Goal: Find specific fact: Find specific fact

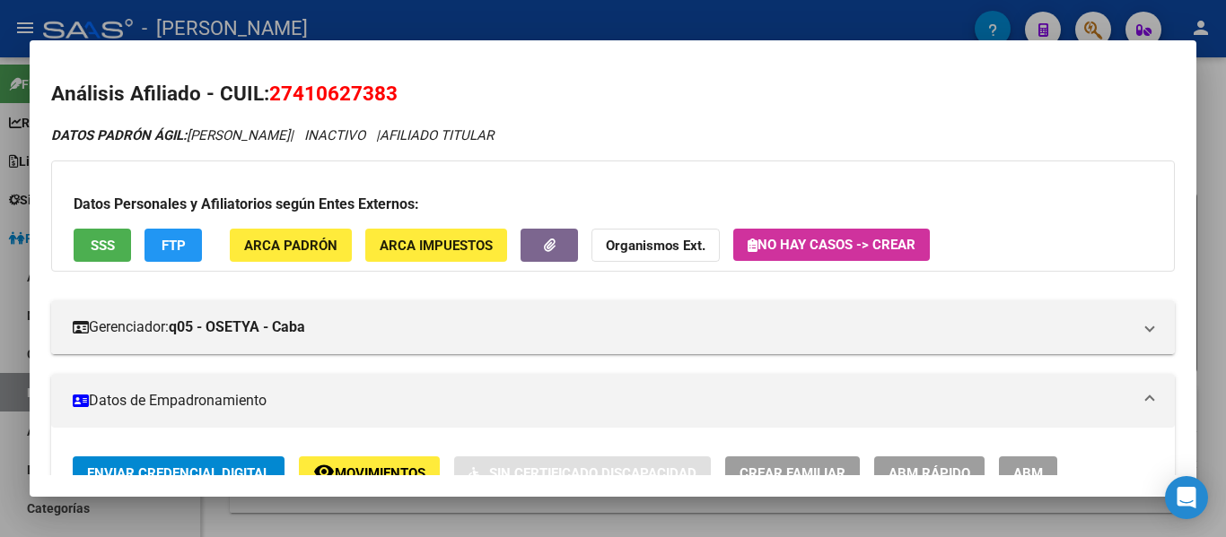
click at [630, 26] on div at bounding box center [613, 268] width 1226 height 537
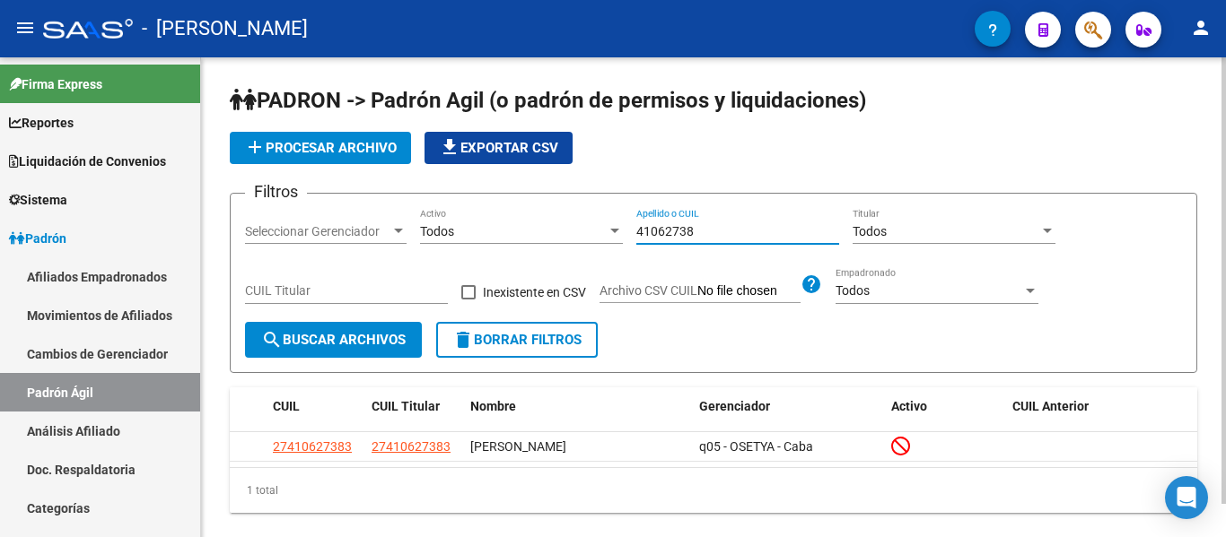
drag, startPoint x: 694, startPoint y: 230, endPoint x: 685, endPoint y: 226, distance: 9.7
click at [600, 229] on div "Filtros Seleccionar Gerenciador Seleccionar Gerenciador Todos Activo 41062738 A…" at bounding box center [713, 265] width 937 height 114
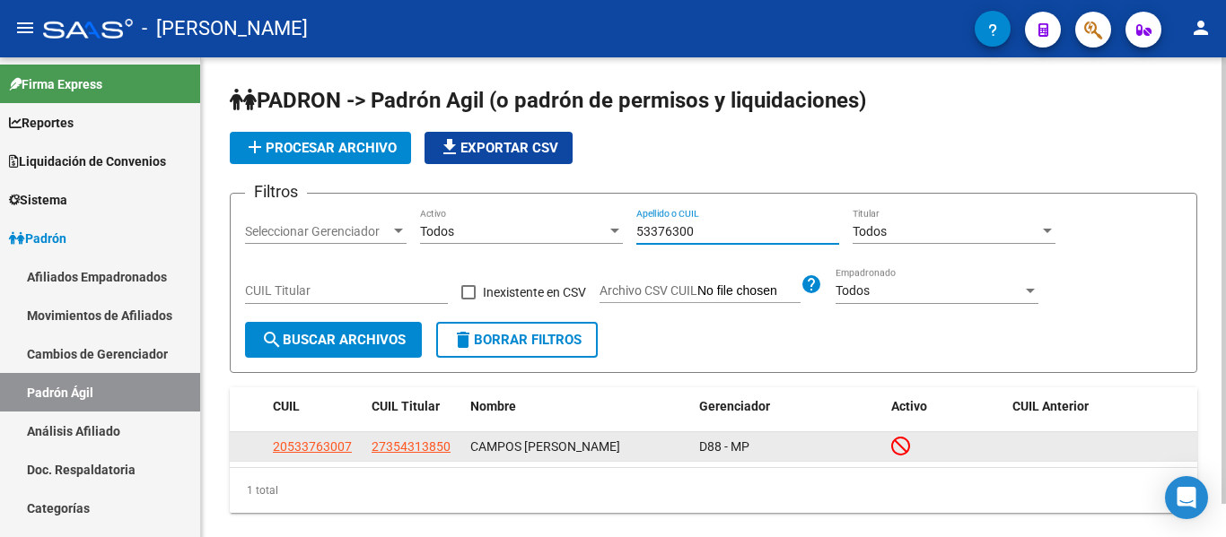
type input "53376300"
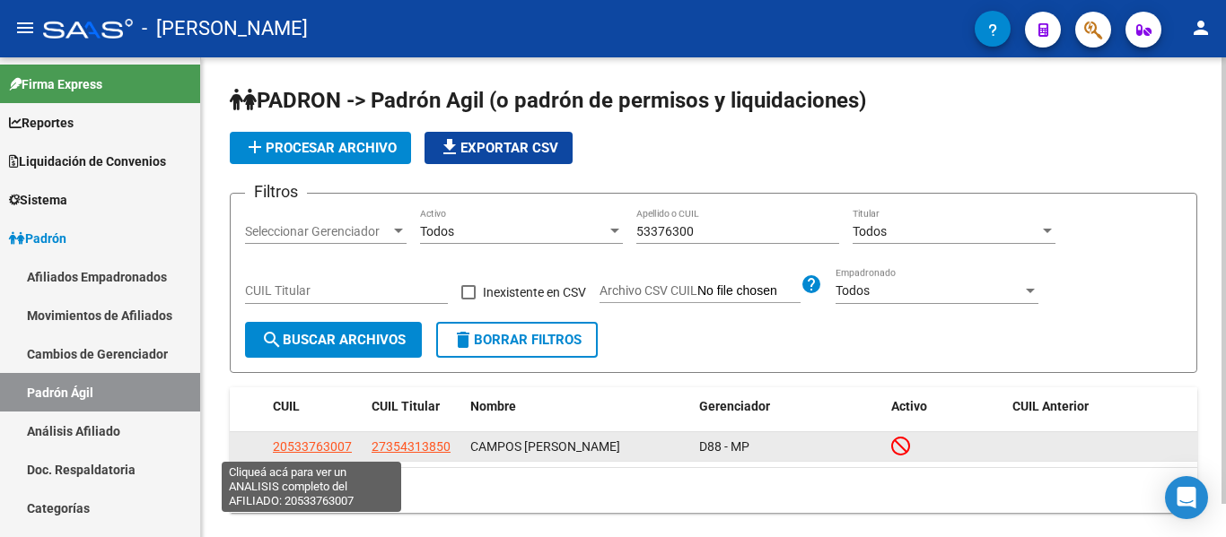
click at [336, 449] on span "20533763007" at bounding box center [312, 447] width 79 height 14
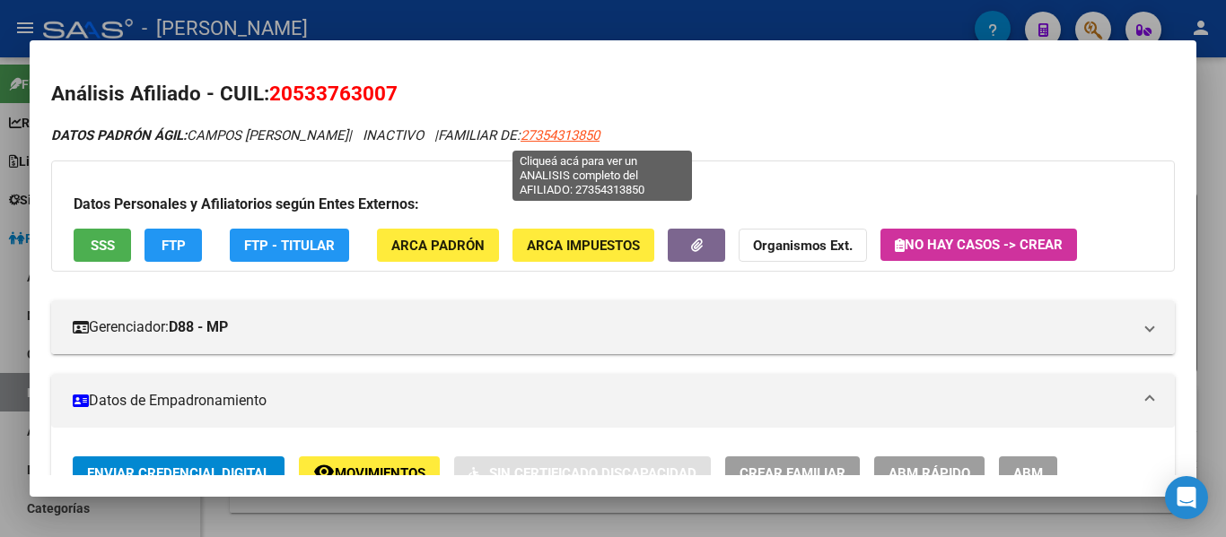
click at [589, 130] on span "27354313850" at bounding box center [559, 135] width 79 height 16
type textarea "27354313850"
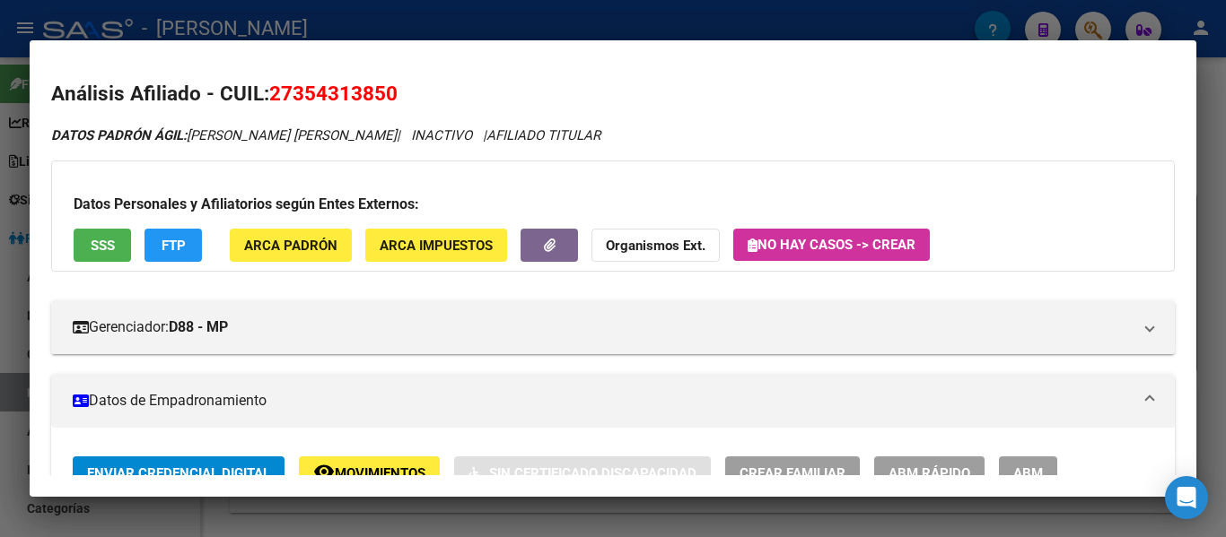
drag, startPoint x: 271, startPoint y: 90, endPoint x: 413, endPoint y: 91, distance: 141.8
click at [413, 91] on h2 "Análisis Afiliado - CUIL: 27354313850" at bounding box center [612, 94] width 1123 height 31
copy span "27354313850"
click at [397, 85] on span "27354313850" at bounding box center [333, 93] width 128 height 23
drag, startPoint x: 269, startPoint y: 93, endPoint x: 404, endPoint y: 90, distance: 134.6
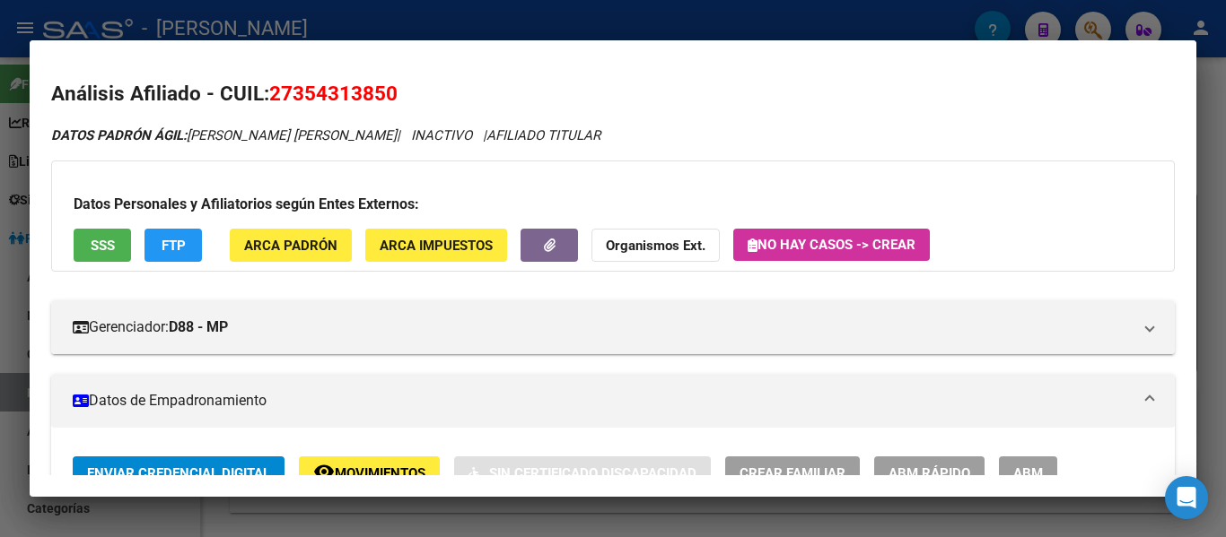
click at [404, 90] on h2 "Análisis Afiliado - CUIL: 27354313850" at bounding box center [612, 94] width 1123 height 31
copy span "27354313850"
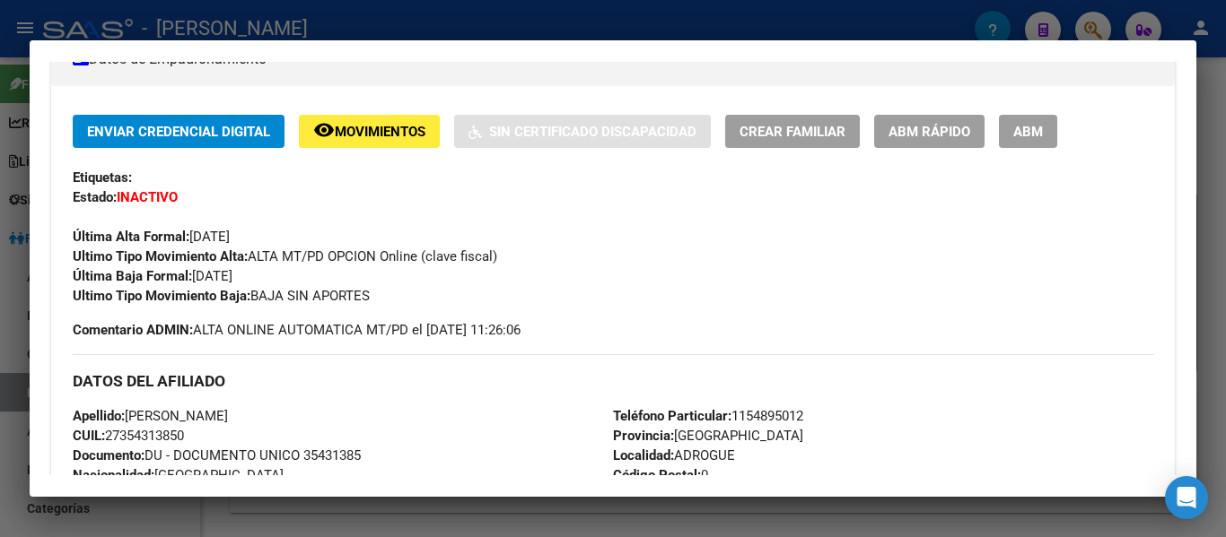
scroll to position [359, 0]
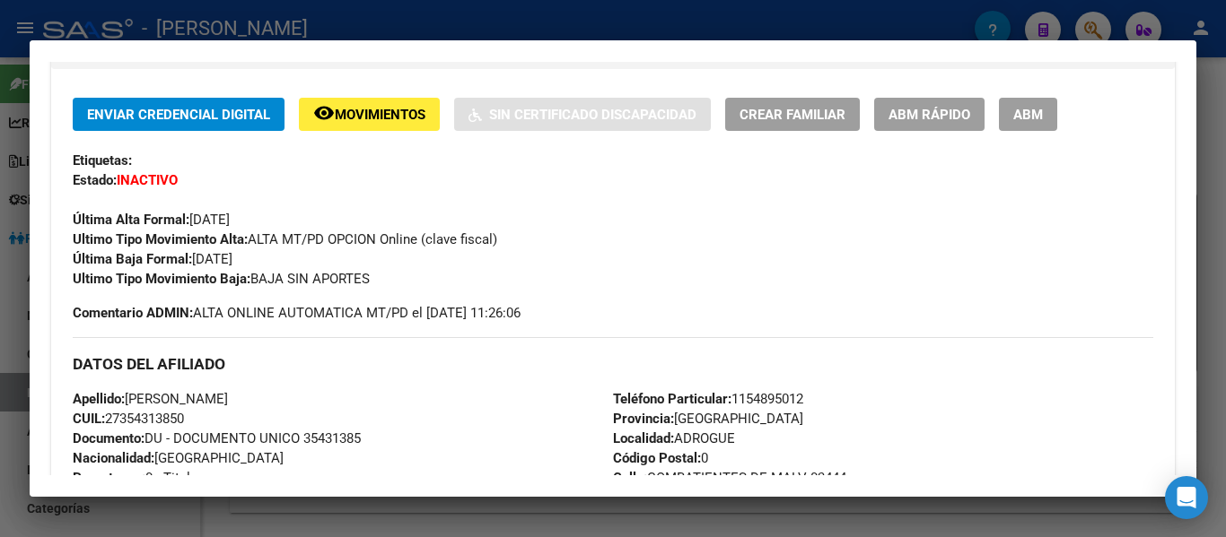
click at [554, 20] on div at bounding box center [613, 268] width 1226 height 537
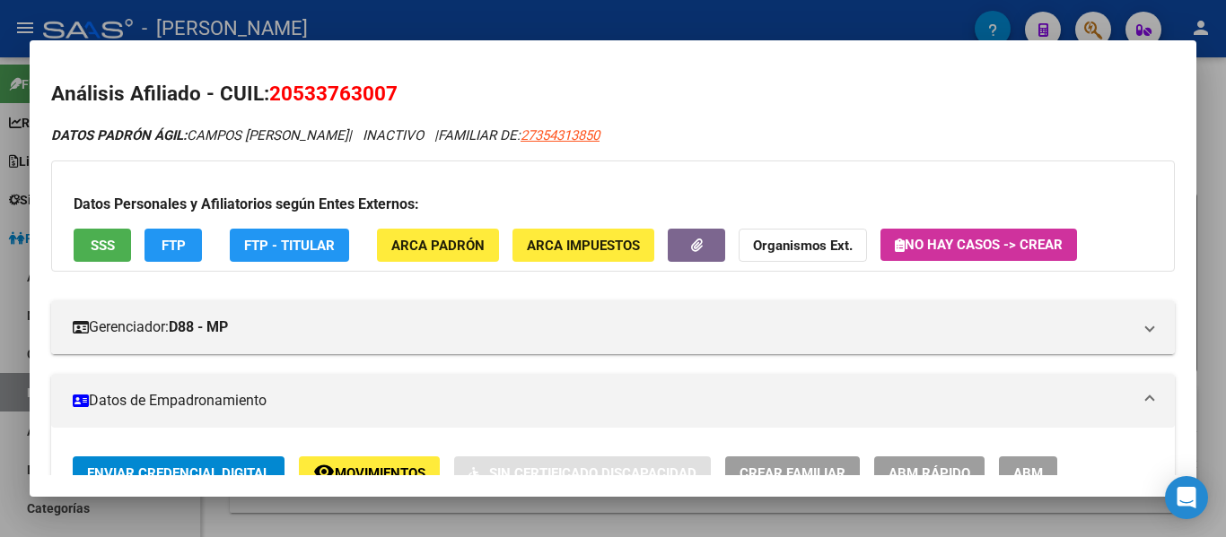
click at [523, 13] on div at bounding box center [613, 268] width 1226 height 537
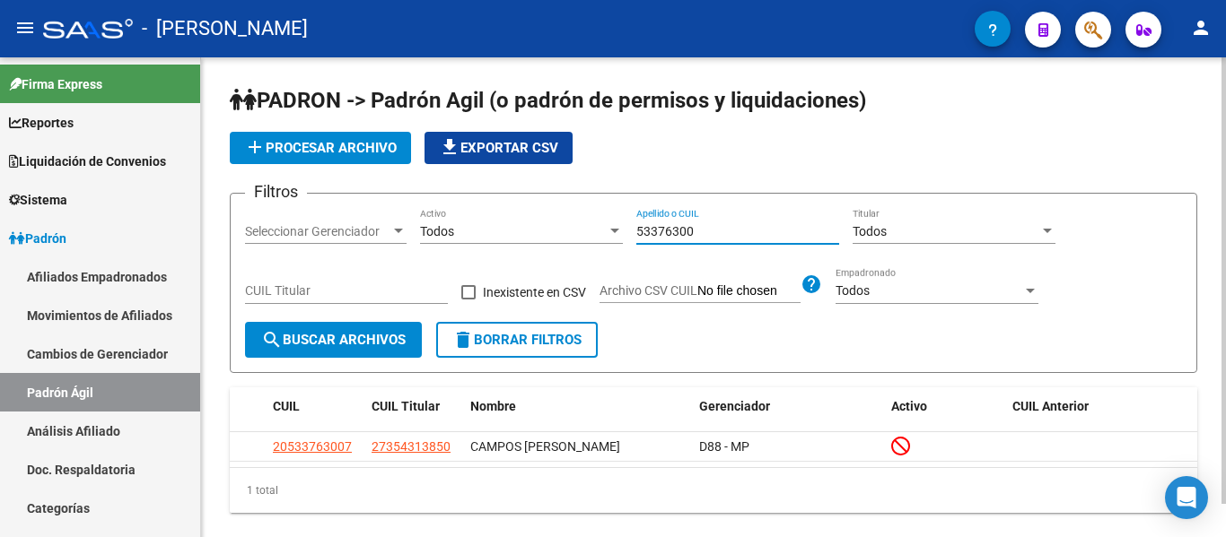
drag, startPoint x: 723, startPoint y: 232, endPoint x: 619, endPoint y: 232, distance: 104.1
click at [619, 232] on div "Filtros Seleccionar Gerenciador Seleccionar Gerenciador Todos Activo 53376300 A…" at bounding box center [713, 265] width 937 height 114
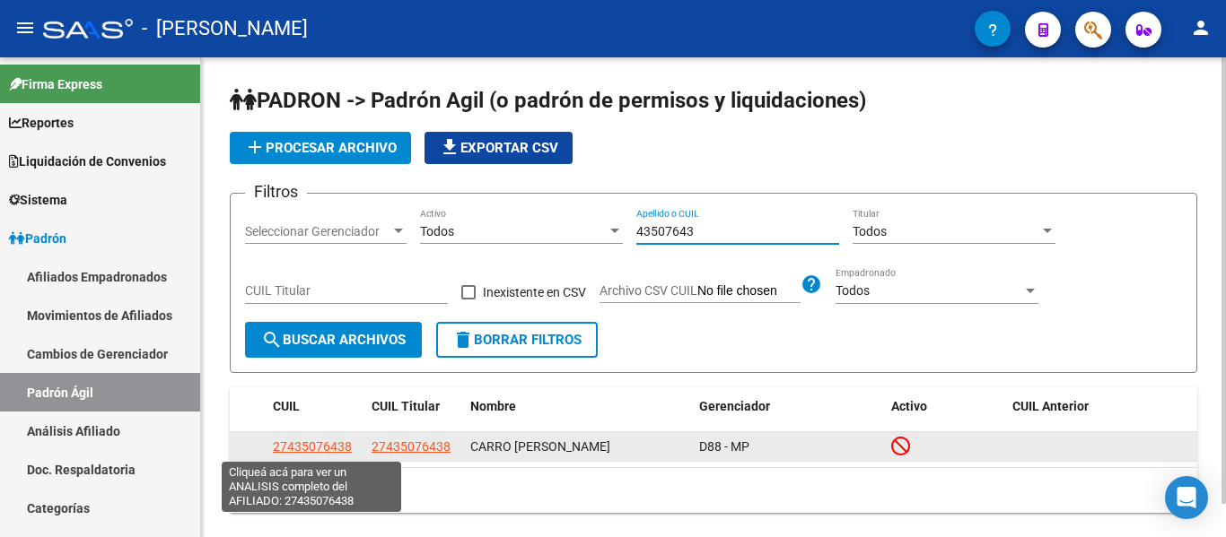
type input "43507643"
click at [324, 447] on span "27435076438" at bounding box center [312, 447] width 79 height 14
type textarea "27435076438"
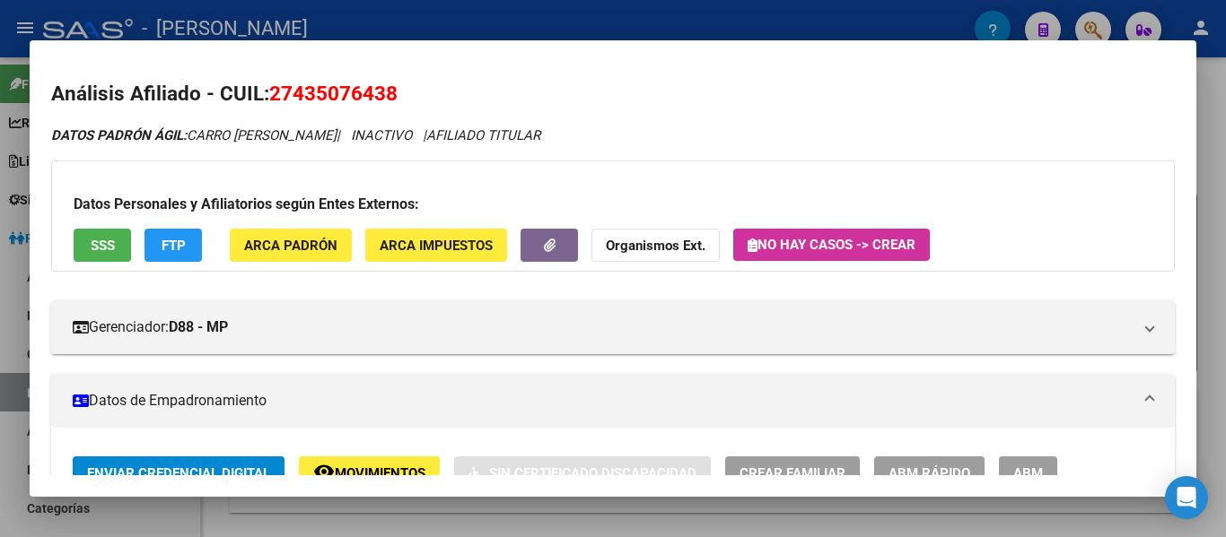
drag, startPoint x: 275, startPoint y: 90, endPoint x: 397, endPoint y: 90, distance: 122.0
click at [397, 90] on span "27435076438" at bounding box center [333, 93] width 128 height 23
copy span "27435076438"
click at [470, 33] on div at bounding box center [613, 268] width 1226 height 537
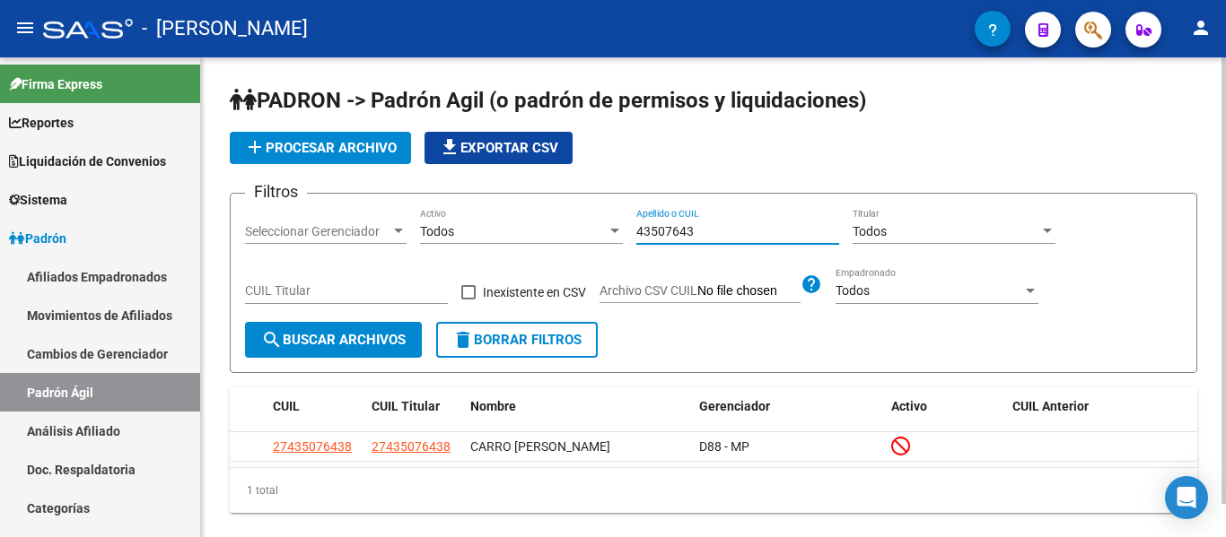
drag, startPoint x: 728, startPoint y: 230, endPoint x: 599, endPoint y: 235, distance: 129.3
click at [599, 235] on div "Filtros Seleccionar Gerenciador Seleccionar Gerenciador Todos Activo 43507643 A…" at bounding box center [713, 265] width 937 height 114
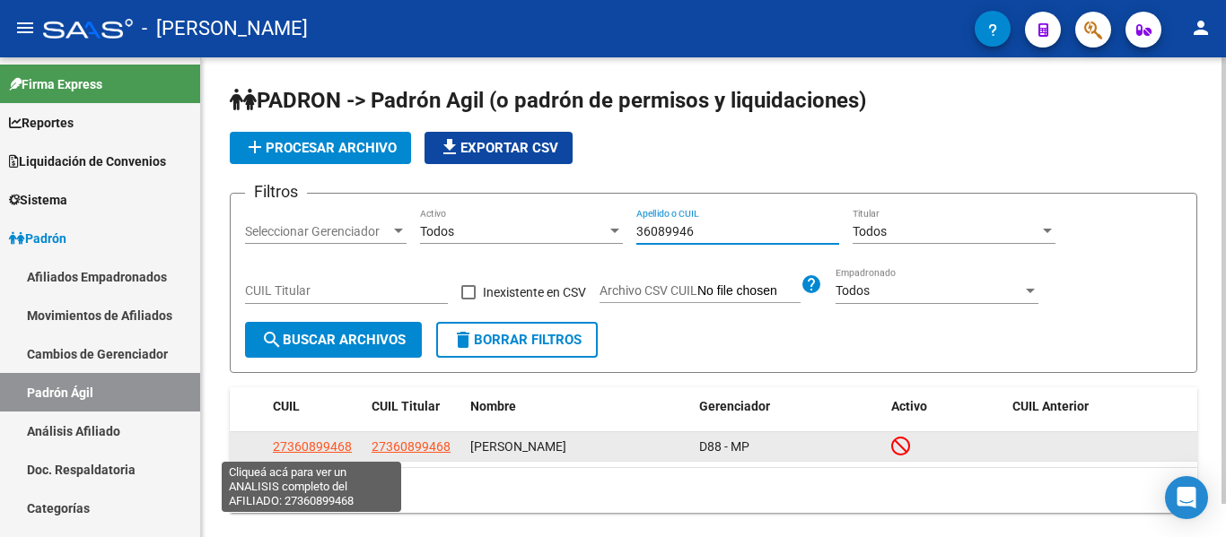
type input "36089946"
click at [331, 445] on span "27360899468" at bounding box center [312, 447] width 79 height 14
type textarea "27360899468"
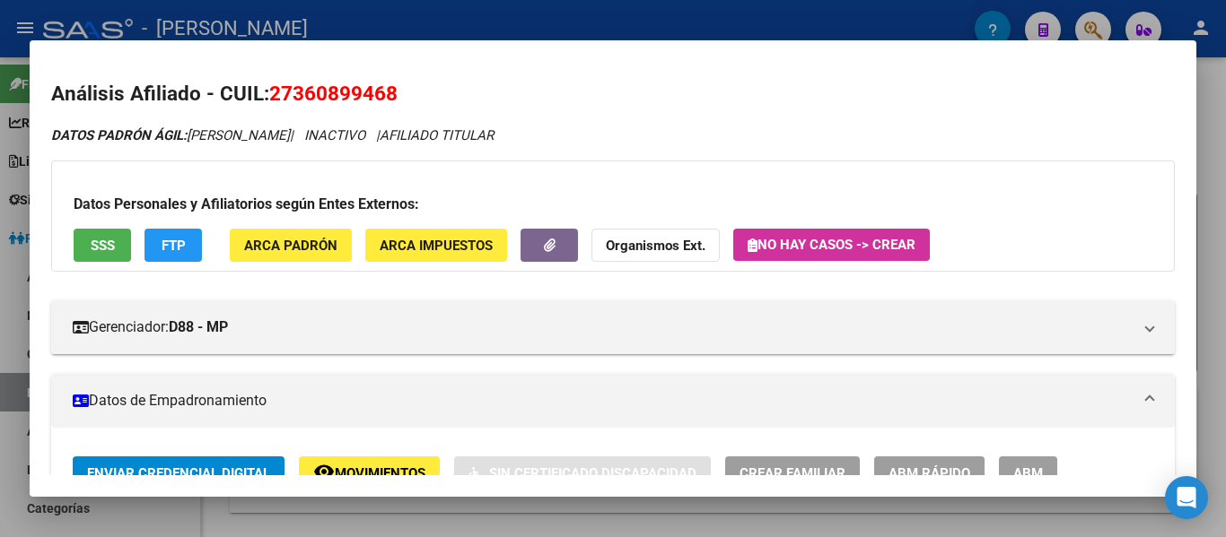
drag, startPoint x: 269, startPoint y: 94, endPoint x: 398, endPoint y: 93, distance: 129.2
click at [401, 93] on h2 "Análisis Afiliado - CUIL: 27360899468" at bounding box center [612, 94] width 1123 height 31
copy span "27360899468"
